Goal: Task Accomplishment & Management: Manage account settings

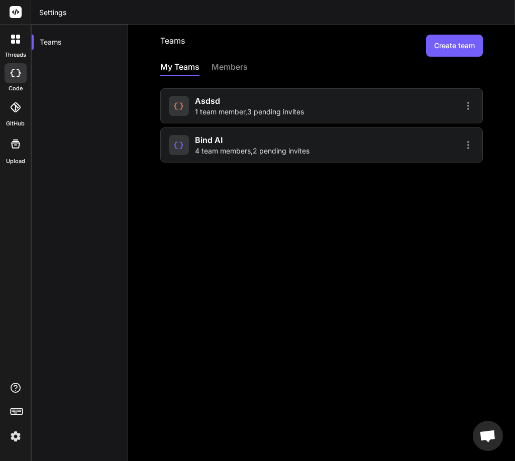
click at [334, 319] on div "Teams Create team My Teams members asdsd 1 team member , 3 pending invites Bind…" at bounding box center [321, 243] width 387 height 437
